Goal: Information Seeking & Learning: Learn about a topic

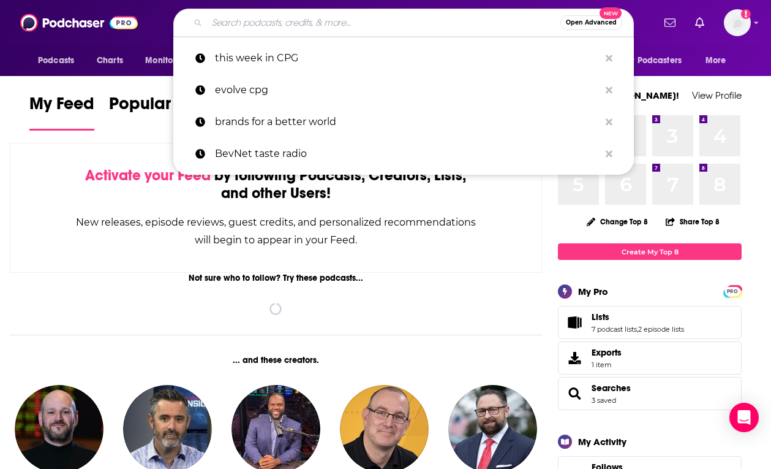
click at [385, 25] on input "Search podcasts, credits, & more..." at bounding box center [384, 23] width 354 height 20
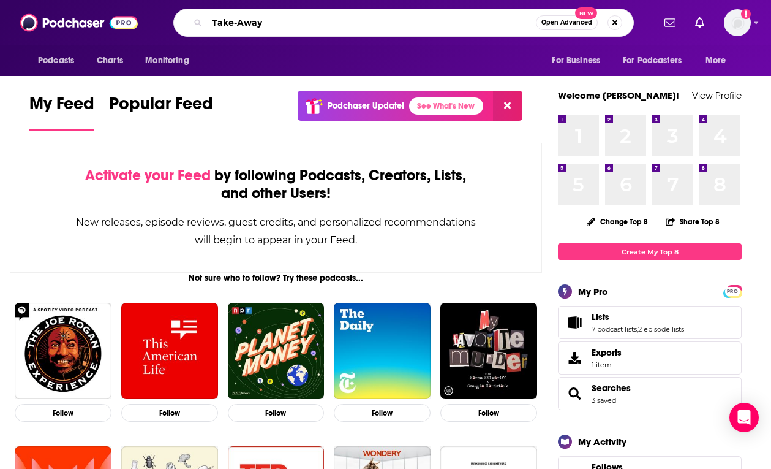
type input "Take-Away"
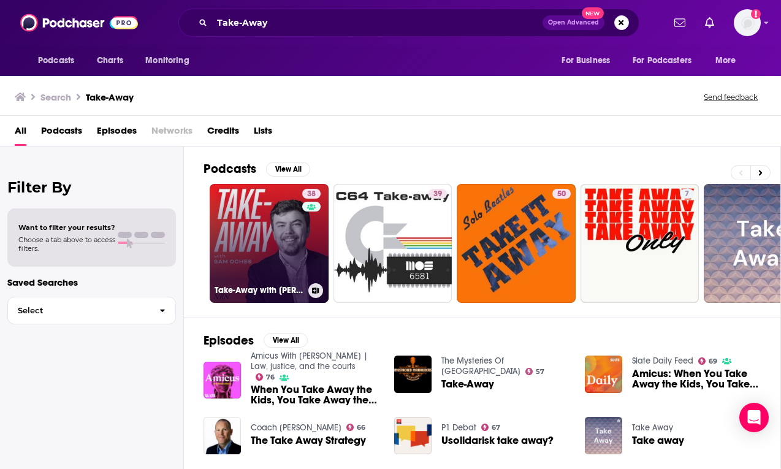
click at [277, 258] on link "38 Take-Away with [PERSON_NAME]" at bounding box center [269, 243] width 119 height 119
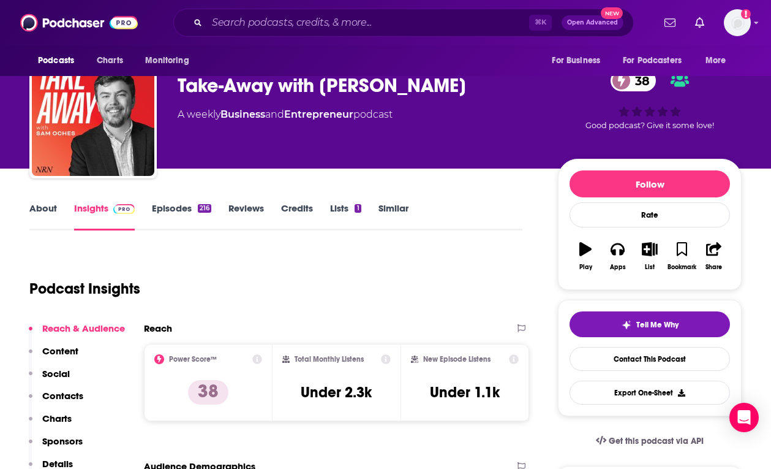
scroll to position [67, 0]
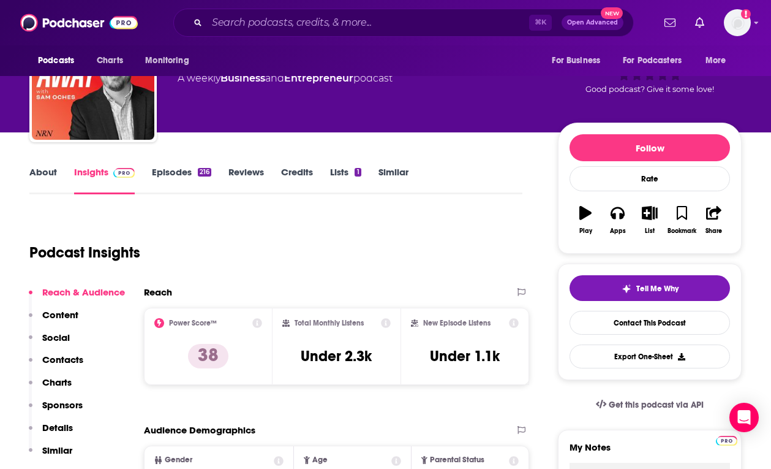
click at [98, 178] on link "Insights" at bounding box center [104, 180] width 61 height 28
